Goal: Task Accomplishment & Management: Use online tool/utility

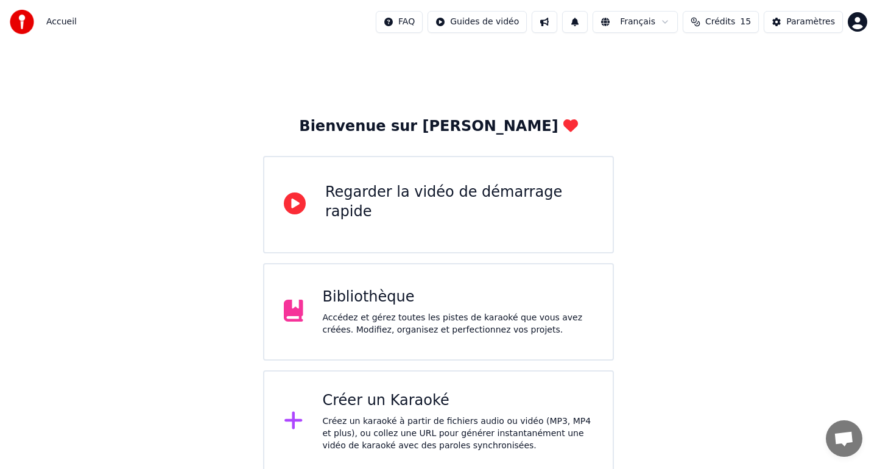
click at [424, 399] on div "Créer un Karaoké" at bounding box center [458, 400] width 271 height 19
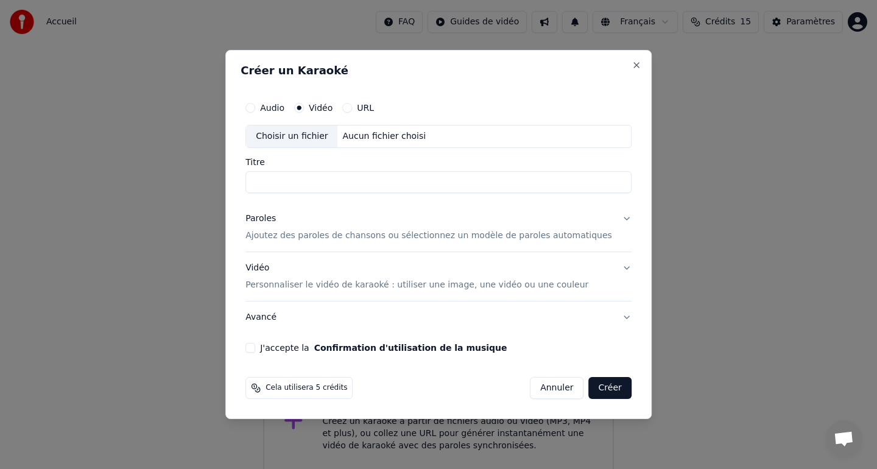
click at [329, 185] on input "Titre" at bounding box center [438, 182] width 386 height 22
type input "********"
click at [612, 220] on button "Paroles Ajoutez des paroles de chansons ou sélectionnez un modèle de paroles au…" at bounding box center [438, 227] width 386 height 49
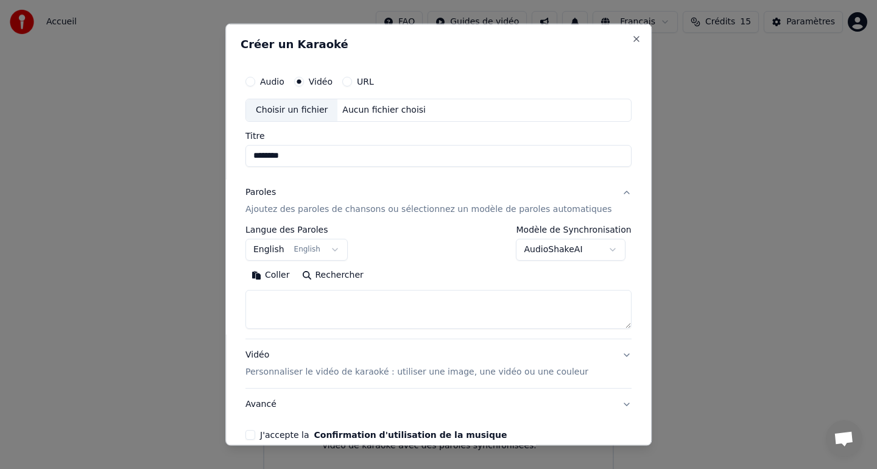
click at [280, 298] on textarea at bounding box center [438, 308] width 386 height 39
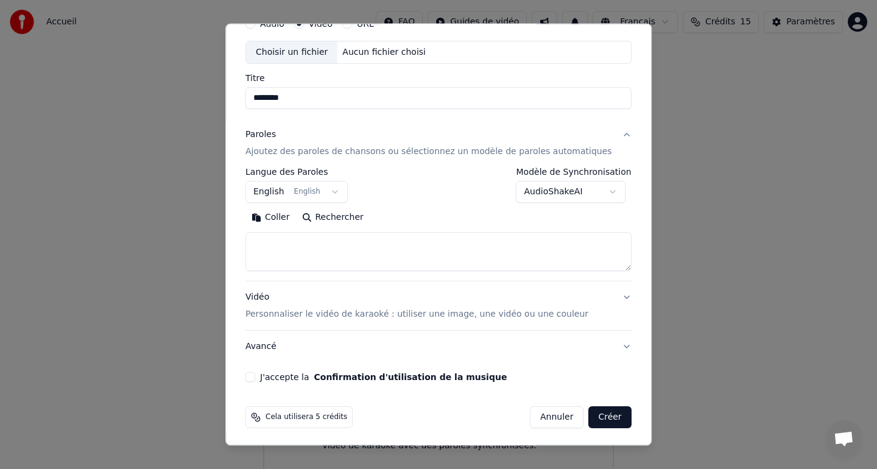
scroll to position [60, 0]
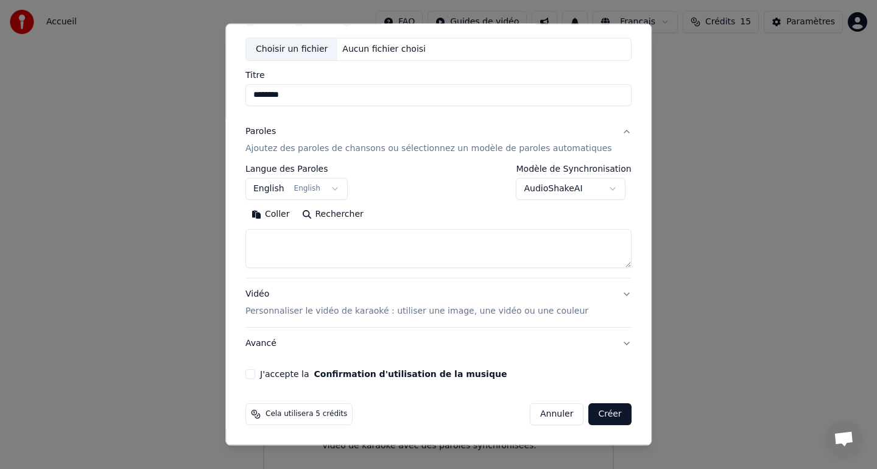
click at [255, 375] on button "J'accepte la Confirmation d'utilisation de la musique" at bounding box center [250, 374] width 10 height 10
click at [603, 411] on button "Créer" at bounding box center [610, 414] width 43 height 22
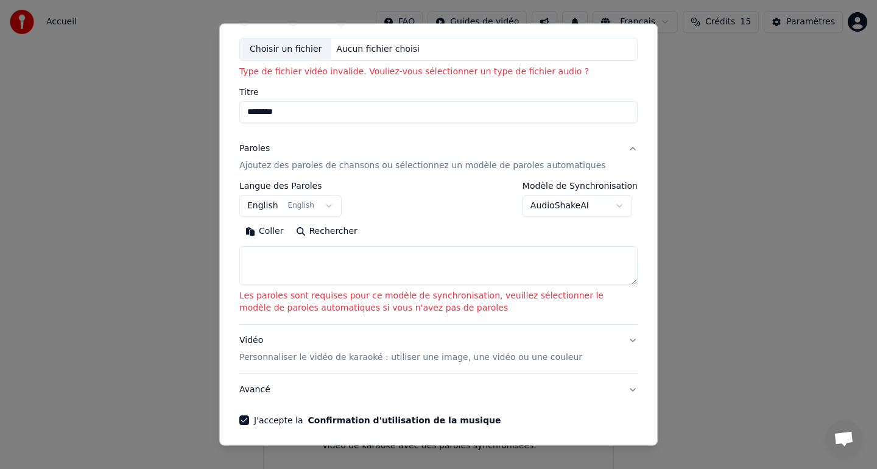
click at [624, 205] on body "**********" at bounding box center [438, 236] width 877 height 473
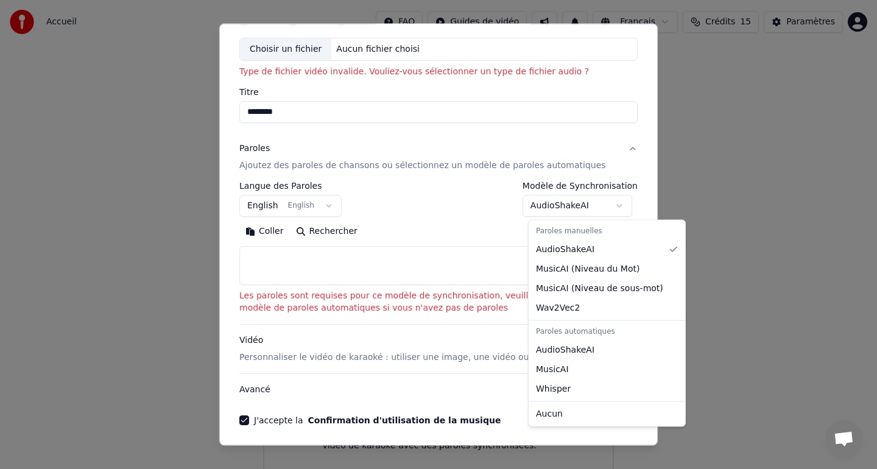
select select "**********"
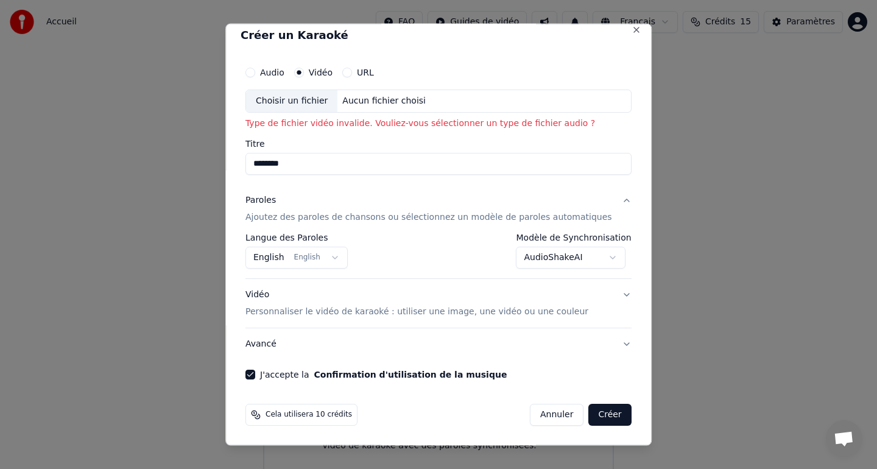
scroll to position [9, 0]
click at [597, 411] on button "Créer" at bounding box center [610, 414] width 43 height 22
click at [304, 99] on div "Choisir un fichier" at bounding box center [291, 101] width 91 height 22
type input "**********"
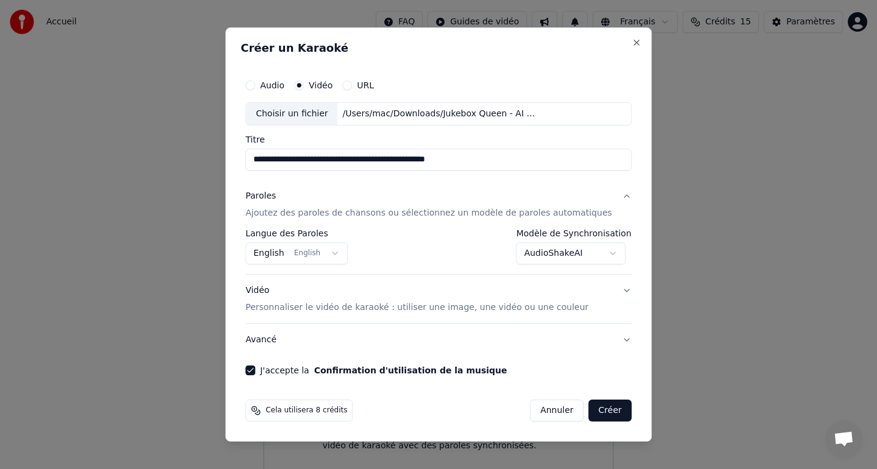
click at [605, 409] on button "Créer" at bounding box center [610, 410] width 43 height 22
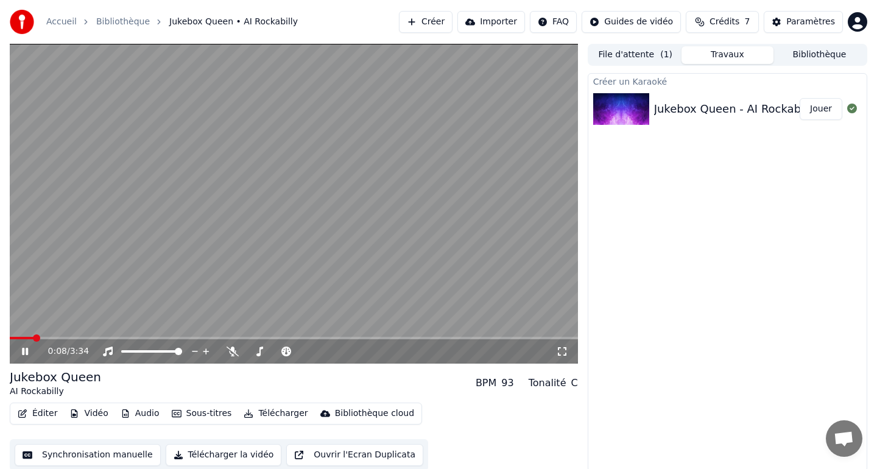
click at [24, 351] on icon at bounding box center [25, 351] width 6 height 7
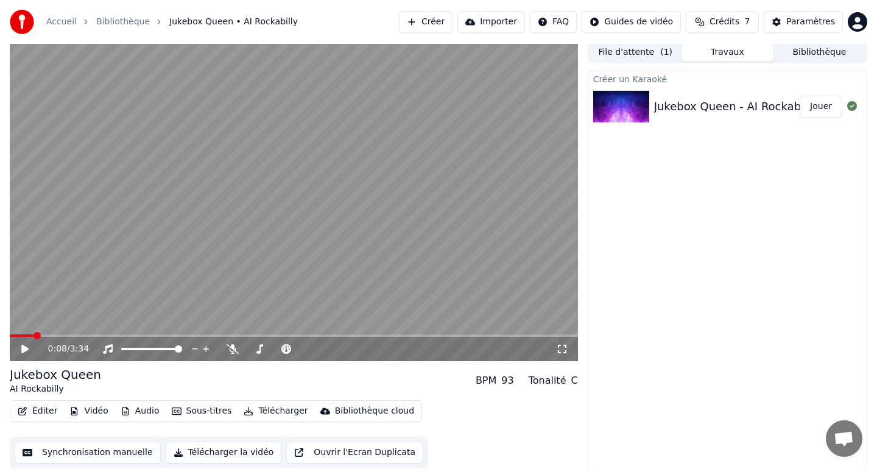
click at [280, 410] on button "Télécharger" at bounding box center [276, 411] width 74 height 17
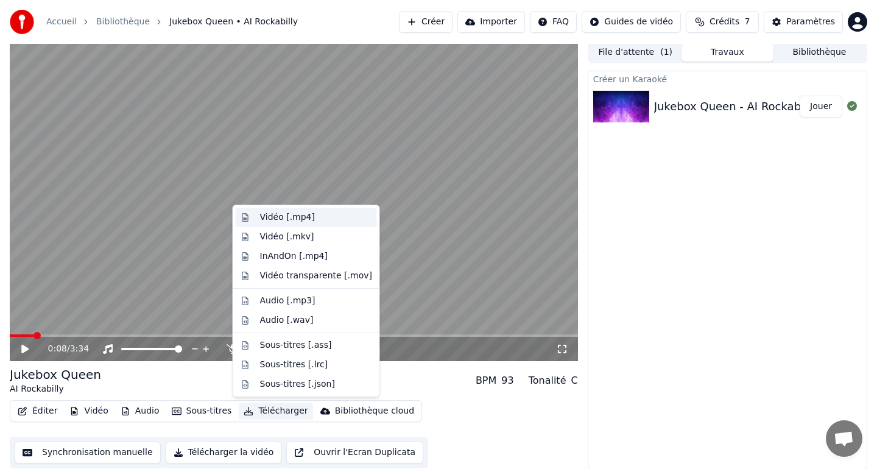
click at [311, 217] on div "Vidéo [.mp4]" at bounding box center [287, 217] width 55 height 12
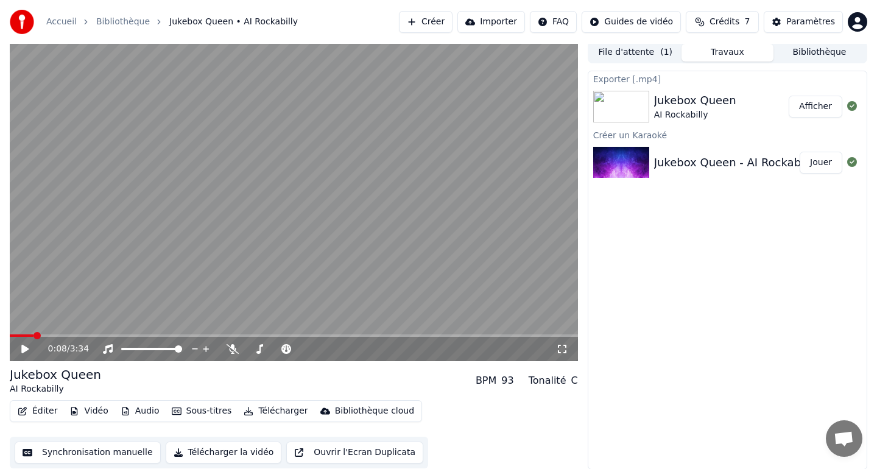
click at [815, 104] on button "Afficher" at bounding box center [816, 107] width 54 height 22
click at [443, 22] on button "Créer" at bounding box center [426, 22] width 54 height 22
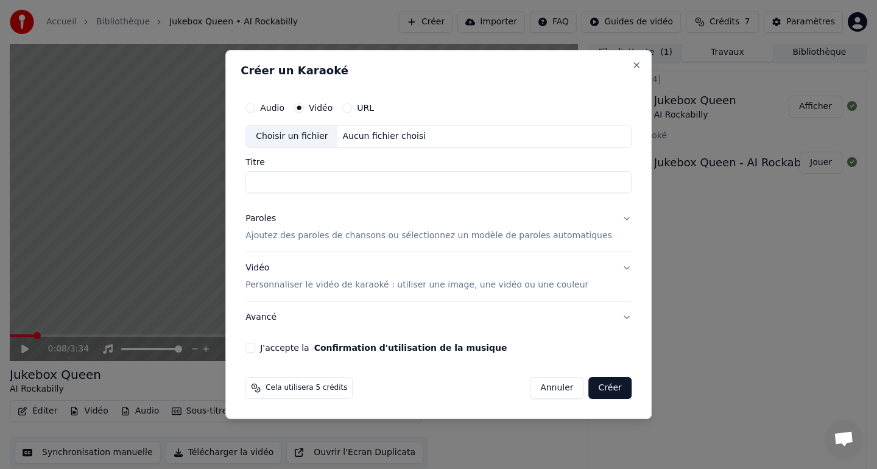
click at [305, 137] on div "Choisir un fichier" at bounding box center [291, 136] width 91 height 22
click at [632, 63] on button "Close" at bounding box center [637, 65] width 10 height 10
